Goal: Transaction & Acquisition: Purchase product/service

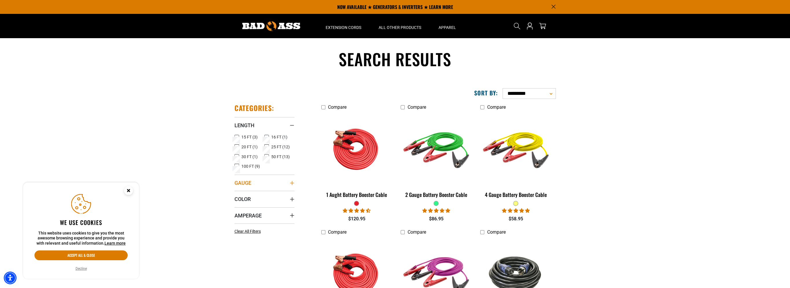
click at [245, 179] on summary "Gauge" at bounding box center [264, 183] width 60 height 16
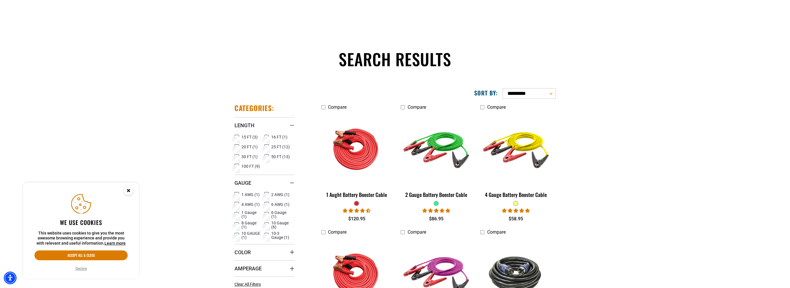
scroll to position [58, 0]
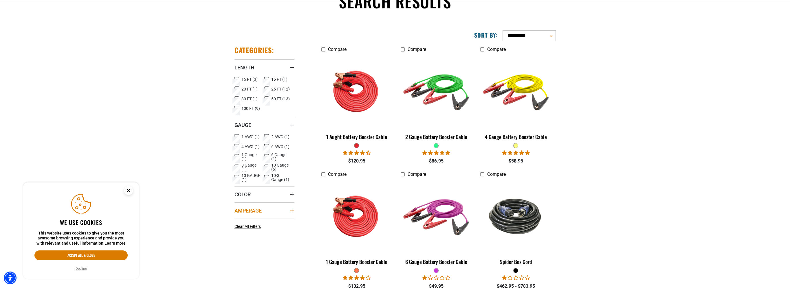
click at [248, 205] on summary "Amperage" at bounding box center [264, 211] width 60 height 16
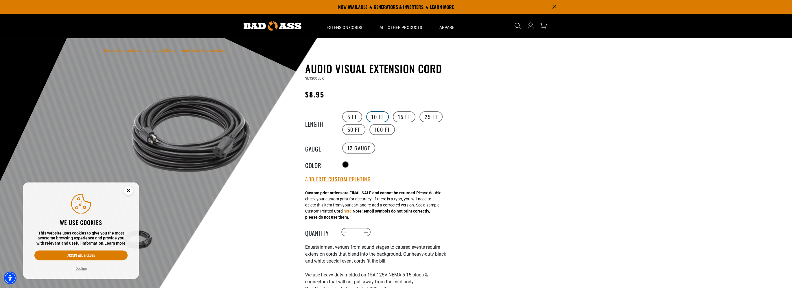
click at [370, 117] on label "10 FT" at bounding box center [377, 116] width 23 height 11
